Goal: Task Accomplishment & Management: Use online tool/utility

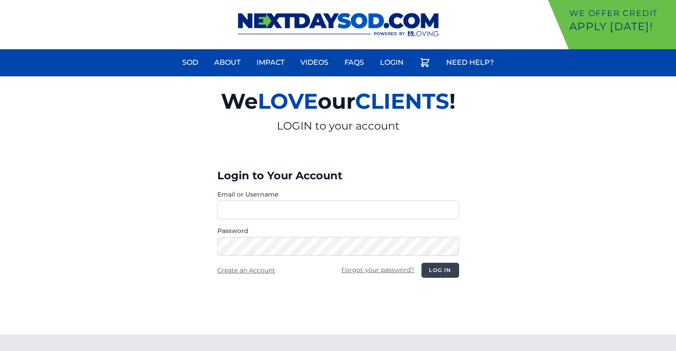
type input "********"
click at [441, 271] on button "Log in" at bounding box center [439, 270] width 37 height 15
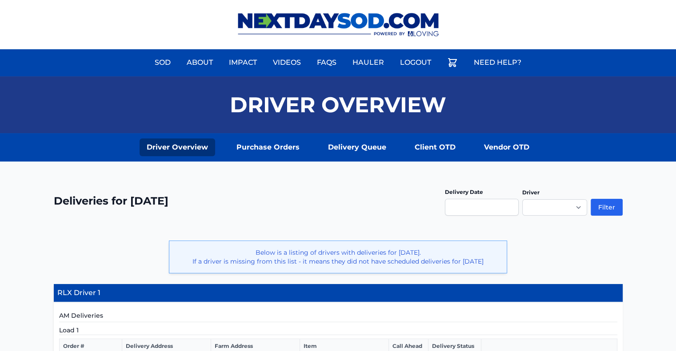
drag, startPoint x: 679, startPoint y: 73, endPoint x: 375, endPoint y: 208, distance: 332.7
click at [375, 208] on div "**********" at bounding box center [338, 206] width 569 height 47
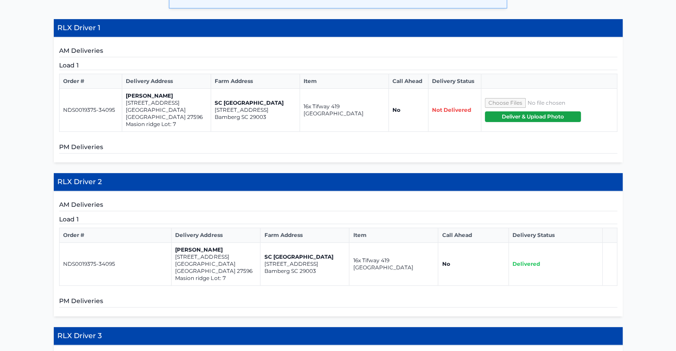
scroll to position [271, 0]
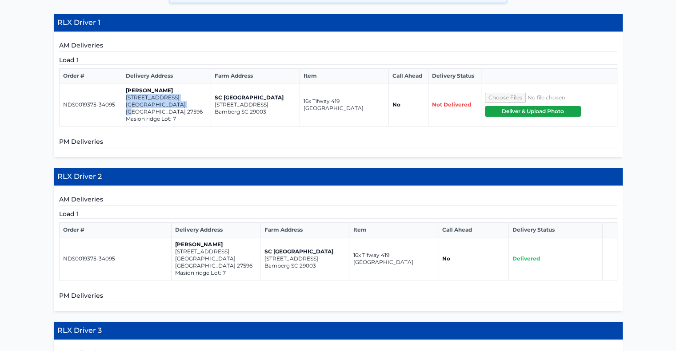
drag, startPoint x: 182, startPoint y: 103, endPoint x: 125, endPoint y: 99, distance: 57.0
click at [125, 99] on td "Dennis Ellis 40 New Liberty Dr Youngsville NC 27596 Masion ridge Lot: 7" at bounding box center [166, 105] width 89 height 43
copy td "40 New Liberty Dr Youngsville NC 27596"
drag, startPoint x: 234, startPoint y: 249, endPoint x: 174, endPoint y: 245, distance: 60.1
click at [174, 245] on td "Dennis Ellis 40 New Liberty Dr Youngsville NC 27596 Masion ridge Lot: 7" at bounding box center [215, 259] width 89 height 43
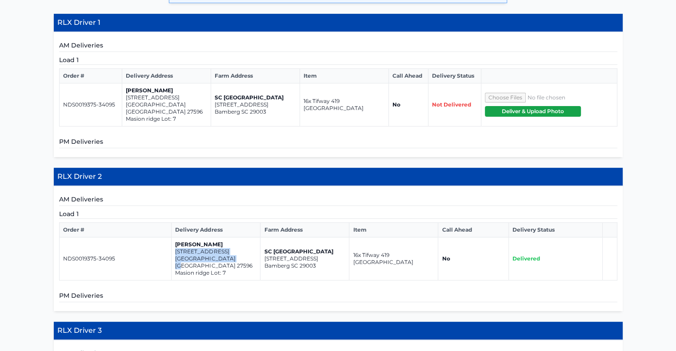
copy td "40 New Liberty Dr Youngsville NC 27596"
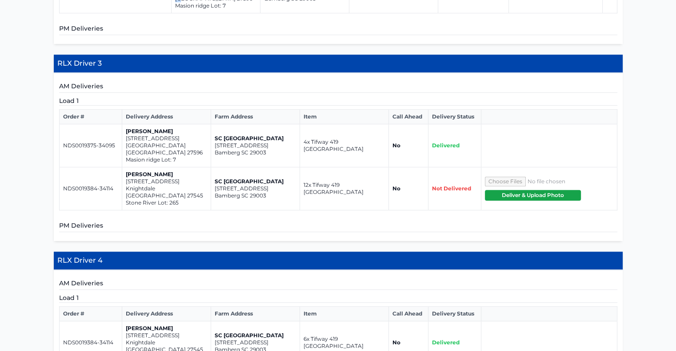
scroll to position [543, 0]
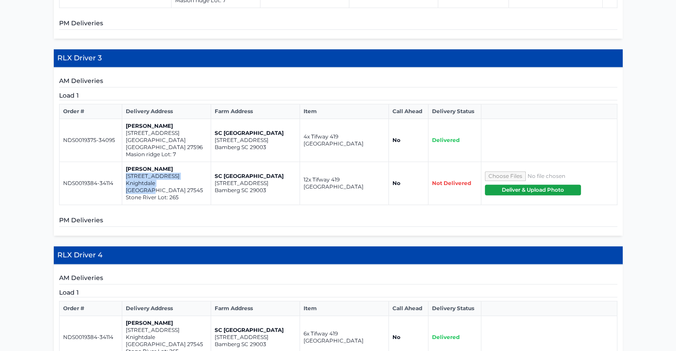
drag, startPoint x: 181, startPoint y: 159, endPoint x: 123, endPoint y: 155, distance: 57.9
click at [123, 162] on td "Dennis Ellis 1500 wader circle Knightdale NC 27545 Stone River Lot: 265" at bounding box center [166, 183] width 89 height 43
copy td "1500 wader circle Knightdale NC 27545"
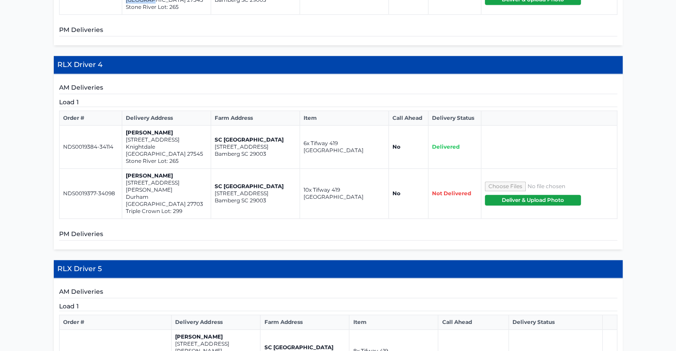
scroll to position [739, 0]
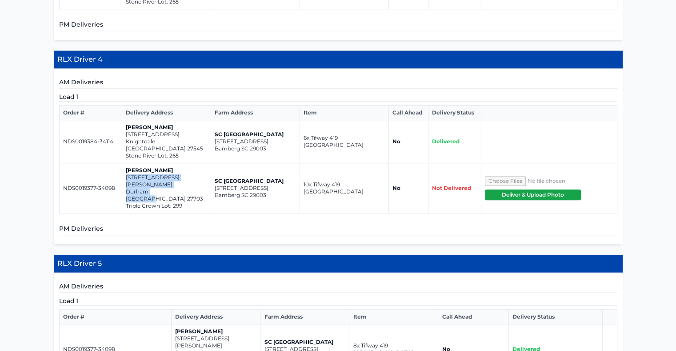
drag, startPoint x: 175, startPoint y: 145, endPoint x: 124, endPoint y: 140, distance: 50.4
click at [124, 163] on td "Dennis Ellis 527 Hester rd. Durham NC 27703 Triple Crown Lot: 299" at bounding box center [166, 188] width 89 height 50
copy td "527 Hester rd. Durham NC 27703"
drag, startPoint x: 184, startPoint y: 108, endPoint x: 128, endPoint y: 105, distance: 56.1
click at [128, 120] on td "Dennis Ellis 1500 wader circle Knightdale NC 27545 Stone River Lot: 265" at bounding box center [166, 141] width 89 height 43
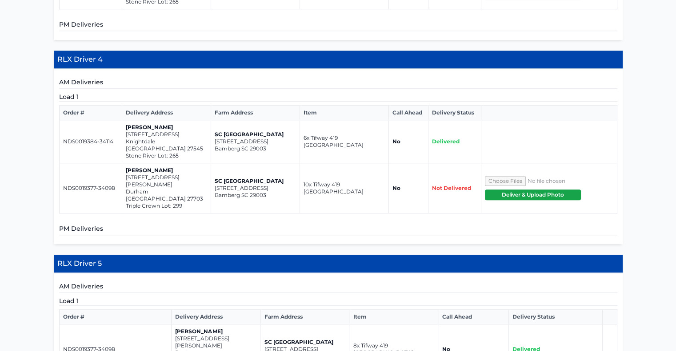
click at [114, 122] on td "NDS0019384-34114" at bounding box center [90, 141] width 63 height 43
drag, startPoint x: 183, startPoint y: 109, endPoint x: 125, endPoint y: 103, distance: 57.6
click at [125, 120] on td "Dennis Ellis 1500 wader circle Knightdale NC 27545 Stone River Lot: 265" at bounding box center [166, 141] width 89 height 43
click at [130, 131] on p "1500 wader circle" at bounding box center [166, 134] width 81 height 7
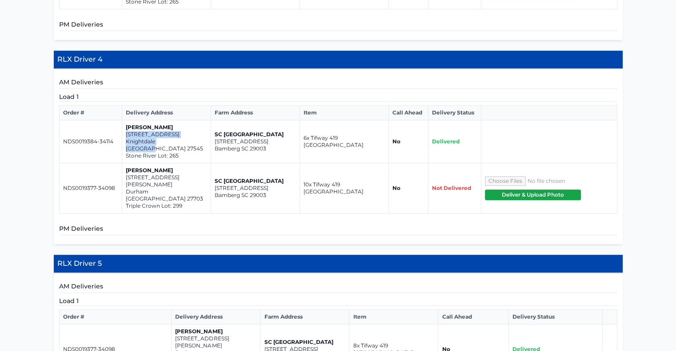
drag, startPoint x: 185, startPoint y: 109, endPoint x: 123, endPoint y: 106, distance: 62.3
click at [123, 120] on td "Dennis Ellis 1500 wader circle Knightdale NC 27545 Stone River Lot: 265" at bounding box center [166, 141] width 89 height 43
copy td "1500 wader circle Knightdale NC 27545"
drag, startPoint x: 174, startPoint y: 146, endPoint x: 125, endPoint y: 140, distance: 49.3
click at [125, 163] on td "Dennis Ellis 527 Hester rd. Durham NC 27703 Triple Crown Lot: 299" at bounding box center [166, 188] width 89 height 50
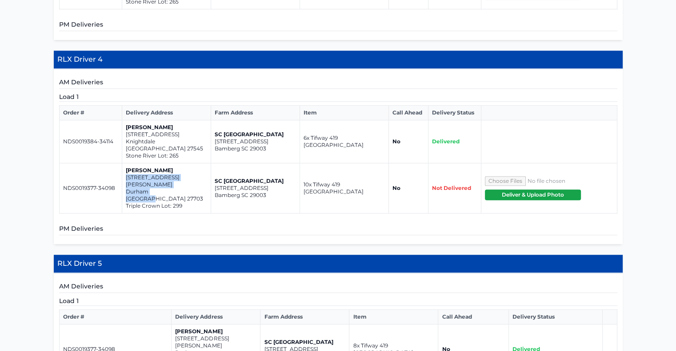
copy td "527 Hester rd. Durham NC 27703"
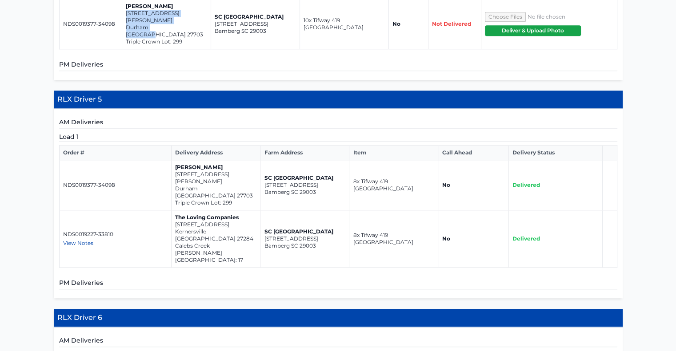
scroll to position [902, 0]
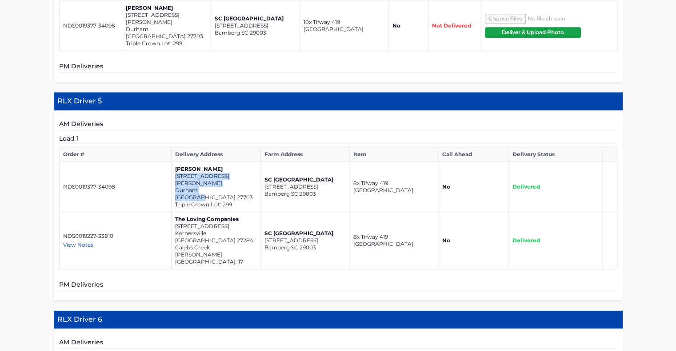
drag, startPoint x: 227, startPoint y: 128, endPoint x: 175, endPoint y: 123, distance: 52.6
click at [175, 162] on td "Dennis Ellis 527 Hester rd. Durham NC 27703 Triple Crown Lot: 299" at bounding box center [215, 187] width 89 height 50
copy td "527 Hester rd. Durham NC 27703"
drag, startPoint x: 234, startPoint y: 165, endPoint x: 175, endPoint y: 161, distance: 59.2
click at [175, 212] on td "The Loving Companies 1834 Pheasant Trace Circle Kernersville NC 27284 Calebs Cr…" at bounding box center [215, 240] width 89 height 57
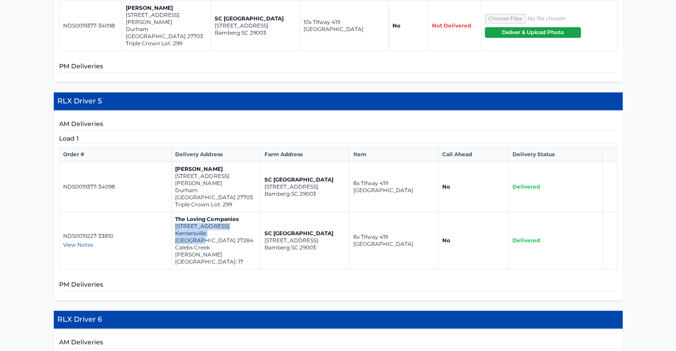
copy td "1834 Pheasant Trace Circle Kernersville NC 27284"
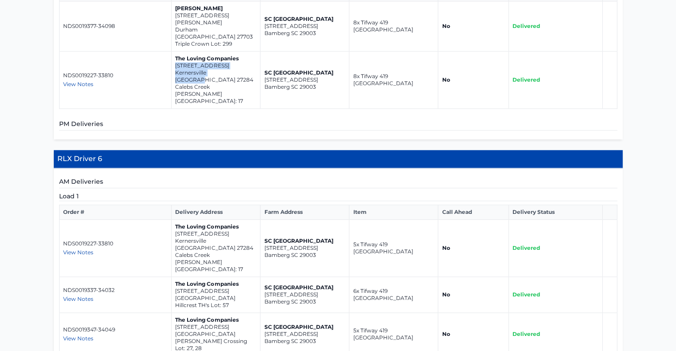
scroll to position [1066, 0]
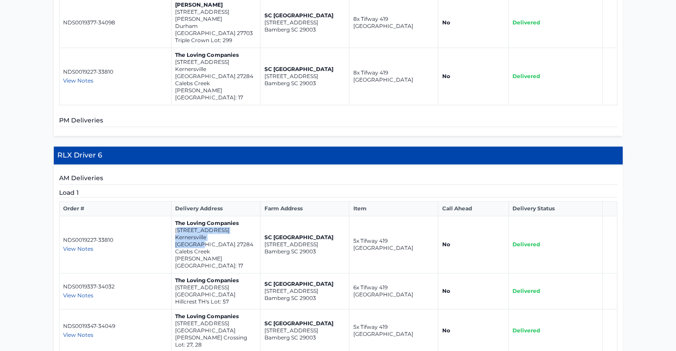
drag, startPoint x: 238, startPoint y: 147, endPoint x: 176, endPoint y: 142, distance: 62.4
click at [176, 216] on td "The Loving Companies 1834 Pheasant Trace Circle Kernersville NC 27284 Calebs Cr…" at bounding box center [215, 244] width 89 height 57
click at [165, 246] on div "View Notes" at bounding box center [115, 249] width 105 height 7
drag, startPoint x: 233, startPoint y: 146, endPoint x: 174, endPoint y: 139, distance: 59.0
click at [174, 216] on td "The Loving Companies 1834 Pheasant Trace Circle Kernersville NC 27284 Calebs Cr…" at bounding box center [215, 244] width 89 height 57
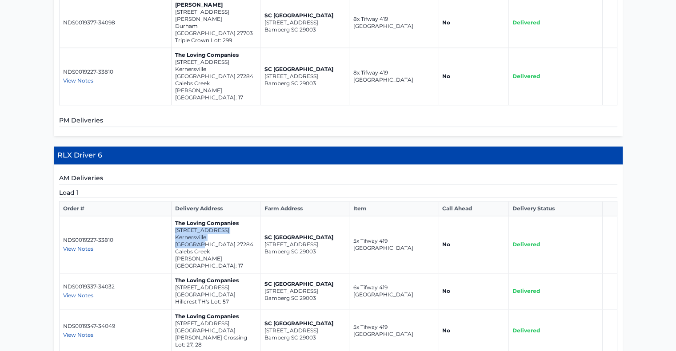
copy td "1834 Pheasant Trace Circle Kernersville NC 27284"
drag, startPoint x: 243, startPoint y: 184, endPoint x: 172, endPoint y: 179, distance: 70.4
click at [172, 274] on td "The Loving Companies 3124 Fall Hills Drive Winston-Salem NC 27104 Hillcrest TH'…" at bounding box center [215, 292] width 89 height 36
copy td "3124 Fall Hills Drive Winston-Salem NC 27104"
drag, startPoint x: 243, startPoint y: 219, endPoint x: 176, endPoint y: 213, distance: 67.7
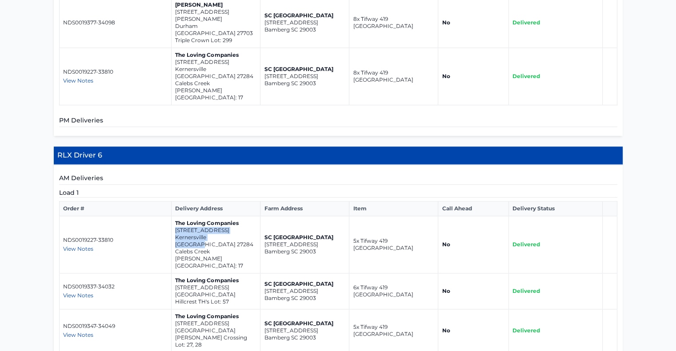
click at [176, 310] on td "The Loving Companies 5579 Hydrangea Street Winston-Salem NC 27104 Reynolds Cros…" at bounding box center [215, 331] width 89 height 43
drag, startPoint x: 330, startPoint y: 290, endPoint x: 260, endPoint y: 282, distance: 70.6
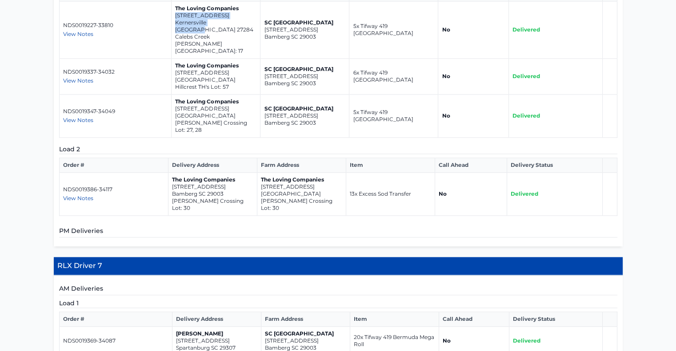
scroll to position [1278, 0]
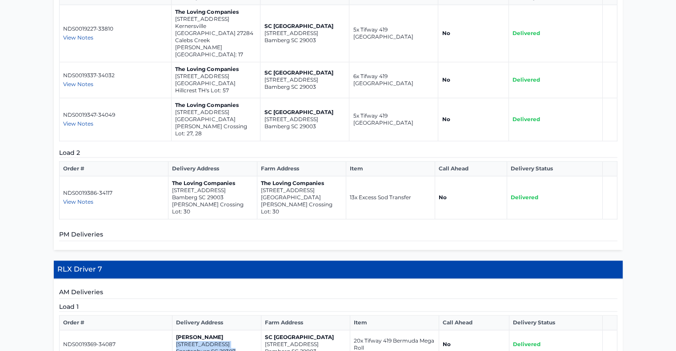
drag, startPoint x: 236, startPoint y: 225, endPoint x: 176, endPoint y: 219, distance: 60.7
click at [176, 330] on td "Daniel 115 Edgecombe Rd, Spartanburg SC 29307" at bounding box center [216, 344] width 89 height 29
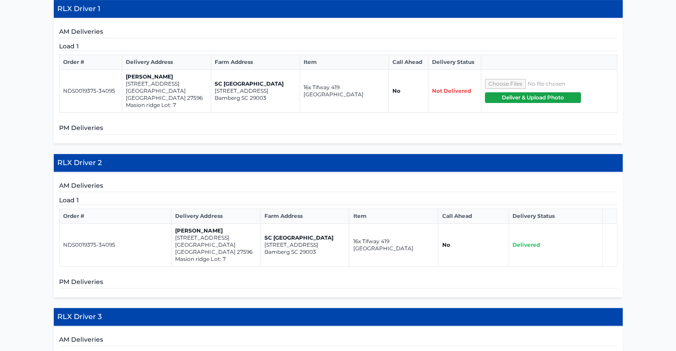
scroll to position [0, 0]
